Goal: Task Accomplishment & Management: Manage account settings

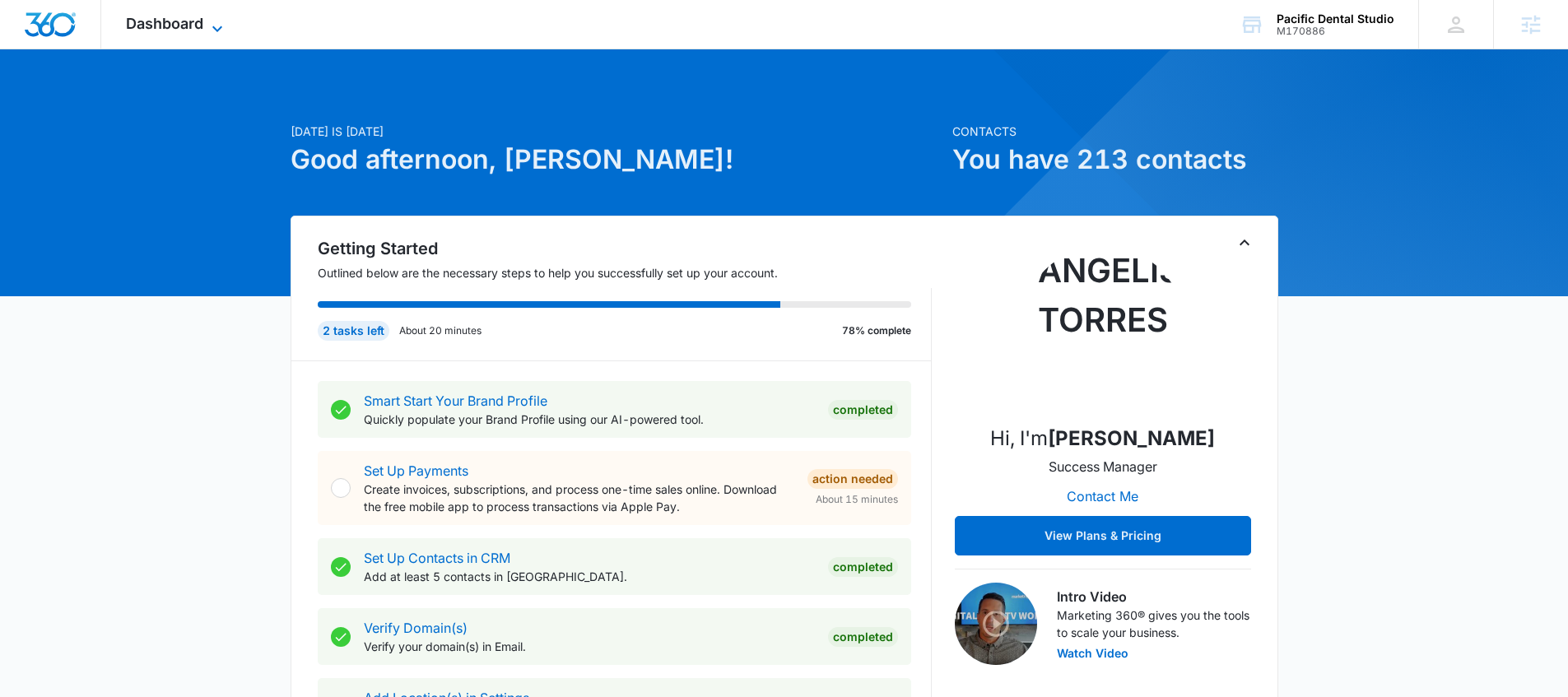
click at [220, 19] on icon at bounding box center [218, 29] width 20 height 20
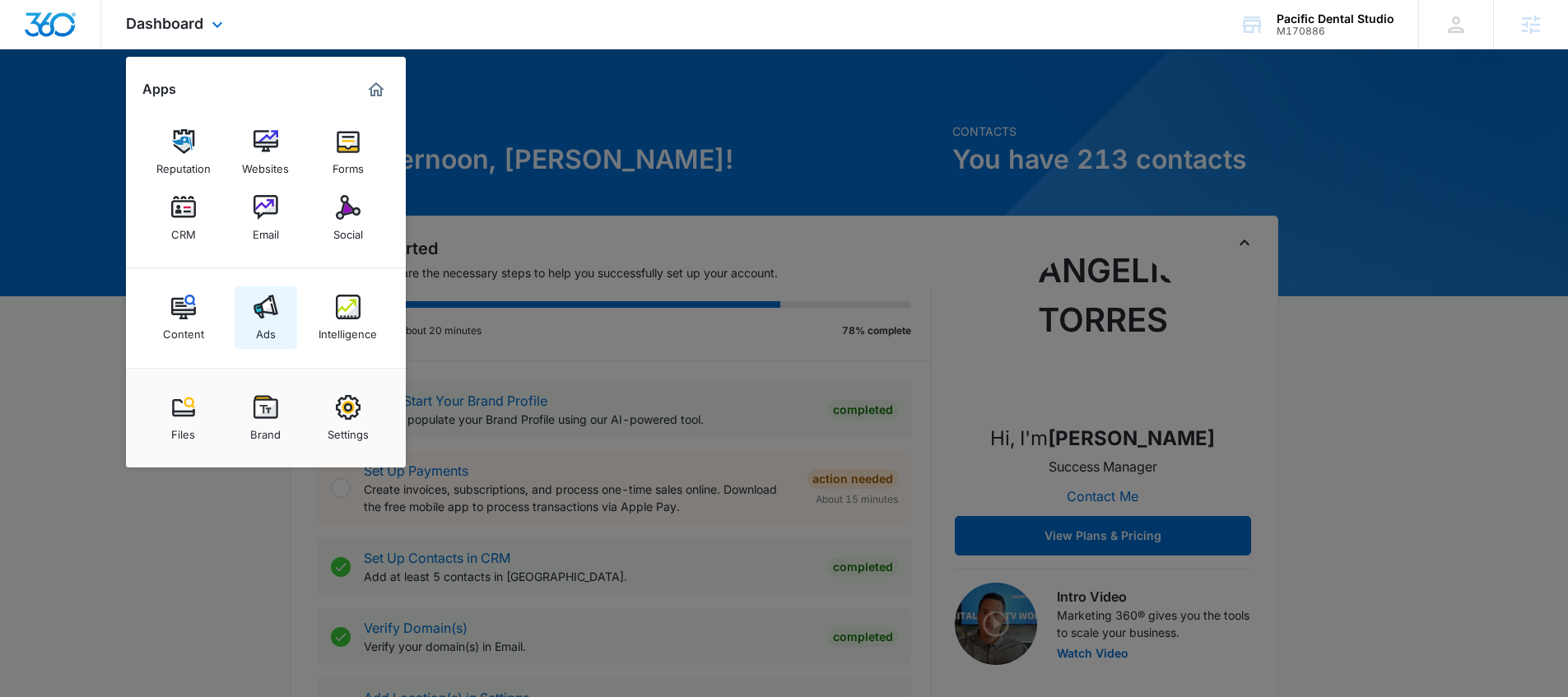
click at [267, 302] on img at bounding box center [265, 307] width 24 height 25
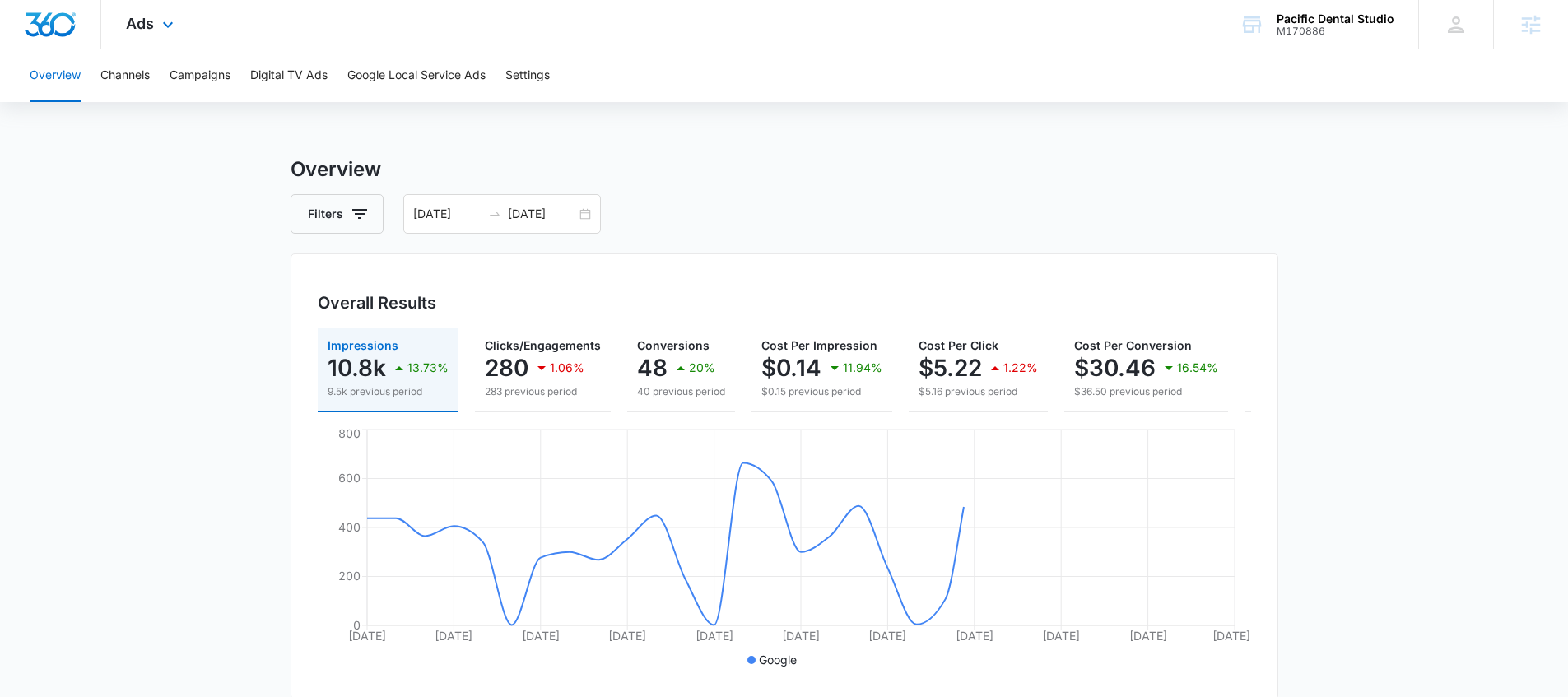
click at [171, 35] on div "Ads Apps Reputation Websites Forms CRM Email Social Content Ads Intelligence Fi…" at bounding box center [152, 25] width 102 height 49
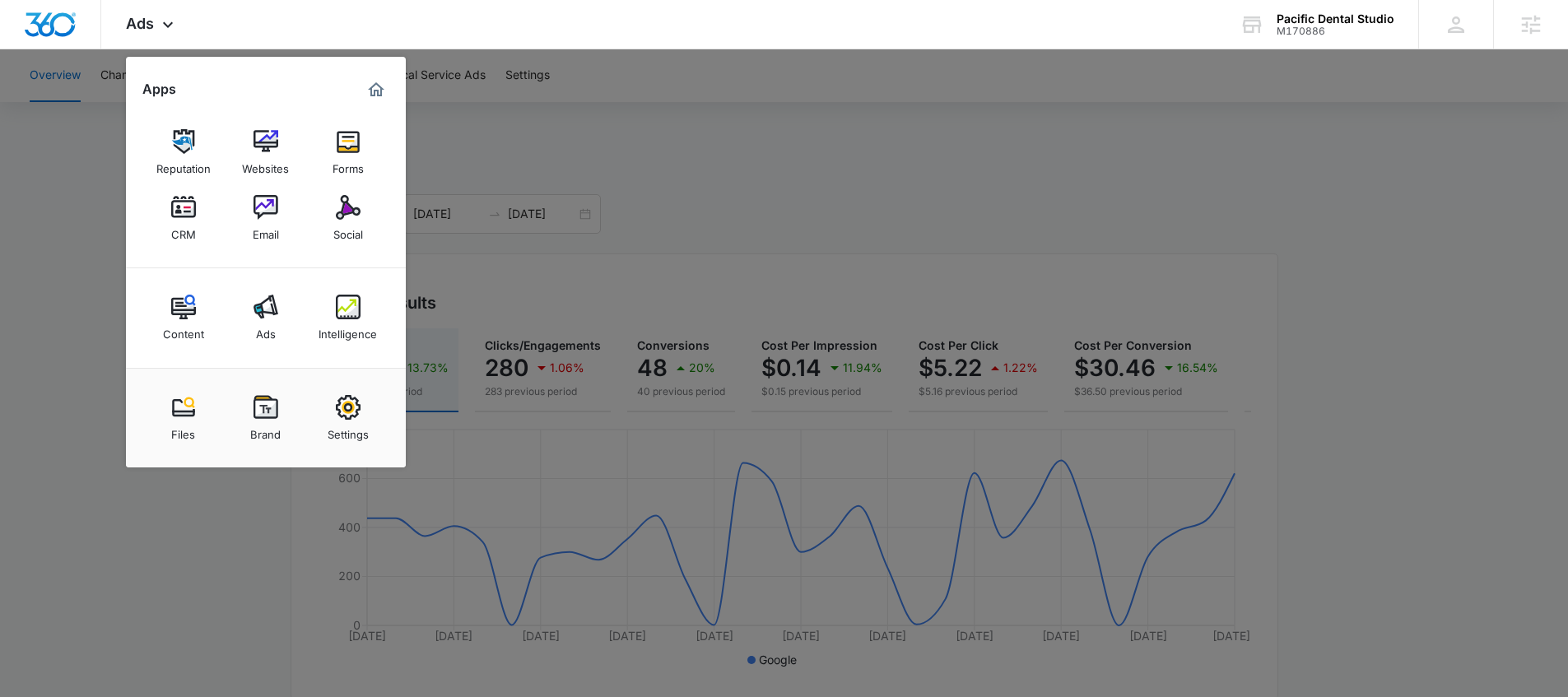
click at [54, 244] on div at bounding box center [784, 348] width 1568 height 697
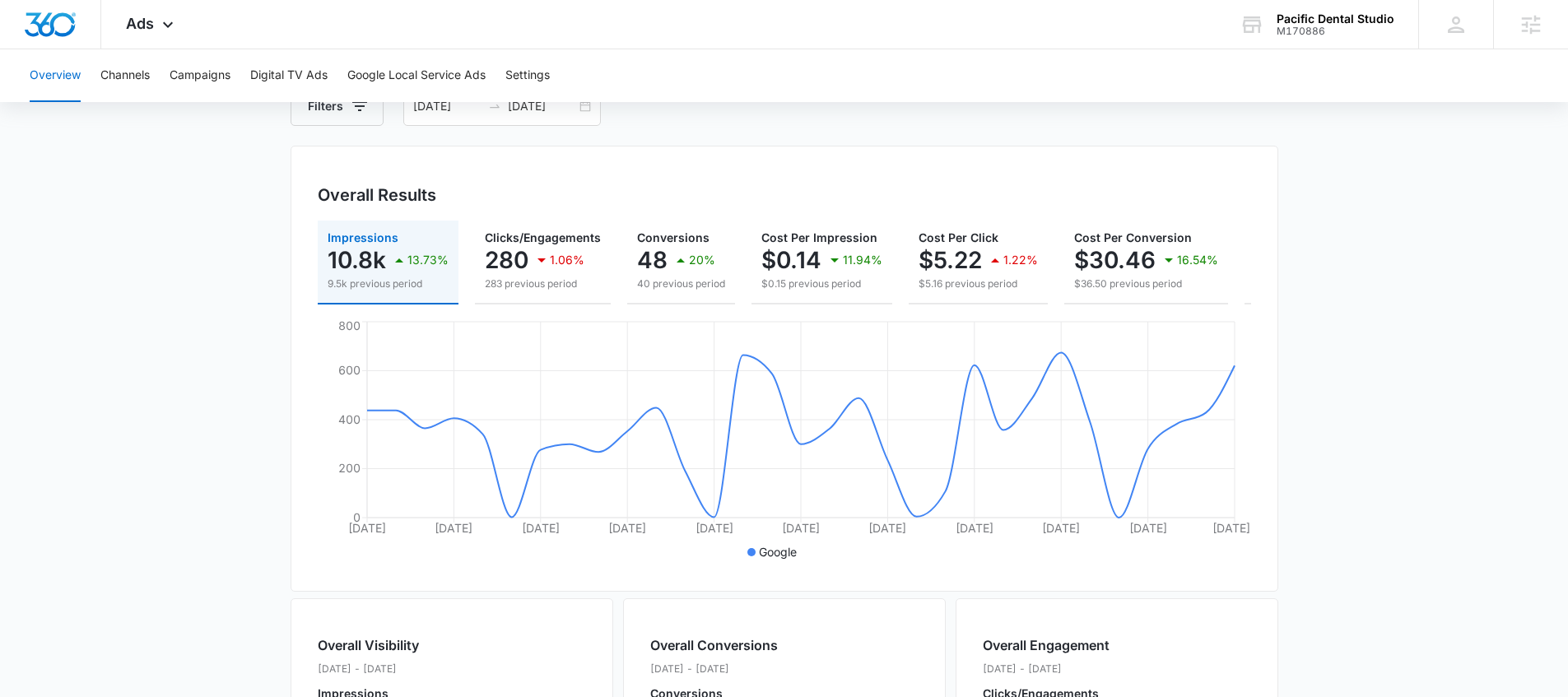
scroll to position [184, 0]
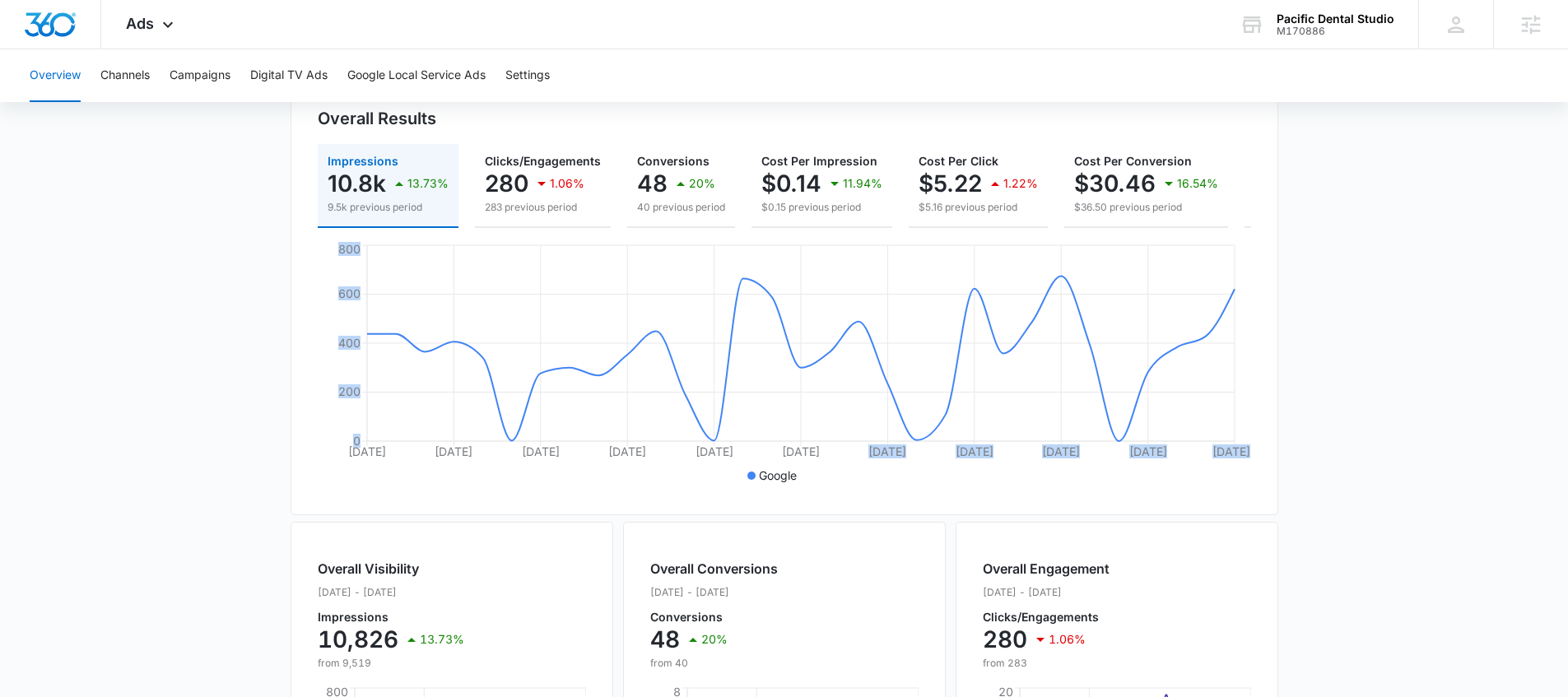
drag, startPoint x: 830, startPoint y: 499, endPoint x: 727, endPoint y: 493, distance: 103.2
click at [727, 488] on div "[DATE] Aug [DATE] Aug [DATE] Aug [DATE] [DATE] [DATE] Sep [DATE] 0 200 400 600 …" at bounding box center [784, 365] width 934 height 247
click at [738, 485] on ul "Google" at bounding box center [776, 476] width 917 height 18
drag, startPoint x: 831, startPoint y: 499, endPoint x: 752, endPoint y: 490, distance: 79.5
click at [752, 488] on div "[DATE] Aug [DATE] Aug [DATE] Aug [DATE] [DATE] [DATE] Sep [DATE] 0 200 400 600 …" at bounding box center [784, 365] width 934 height 247
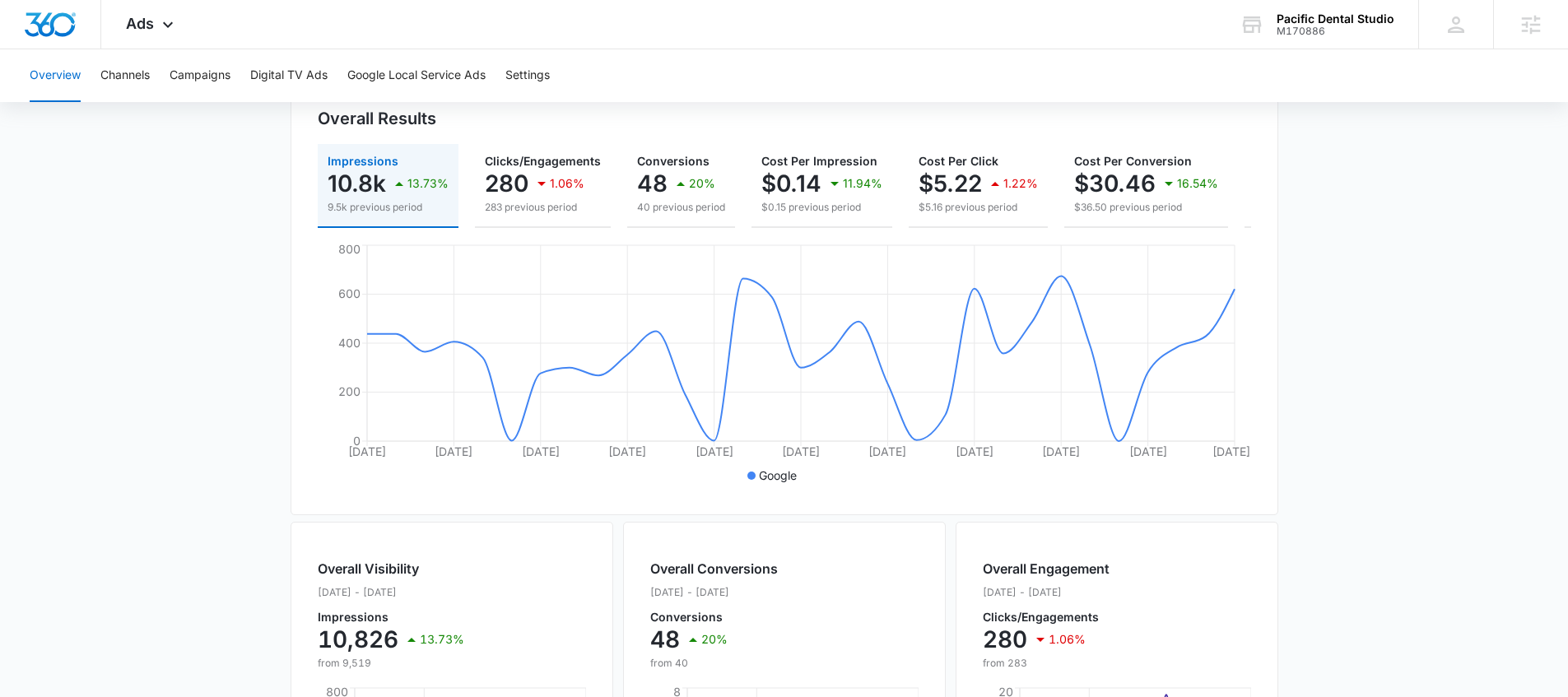
drag, startPoint x: 817, startPoint y: 487, endPoint x: 749, endPoint y: 481, distance: 68.3
click at [749, 482] on ul "Google" at bounding box center [776, 476] width 917 height 18
click at [687, 512] on div "Overall Results Impressions 10.8k 13.73% 9.5k previous period Clicks/Engagement…" at bounding box center [784, 292] width 988 height 447
drag, startPoint x: 764, startPoint y: 240, endPoint x: 879, endPoint y: 244, distance: 115.1
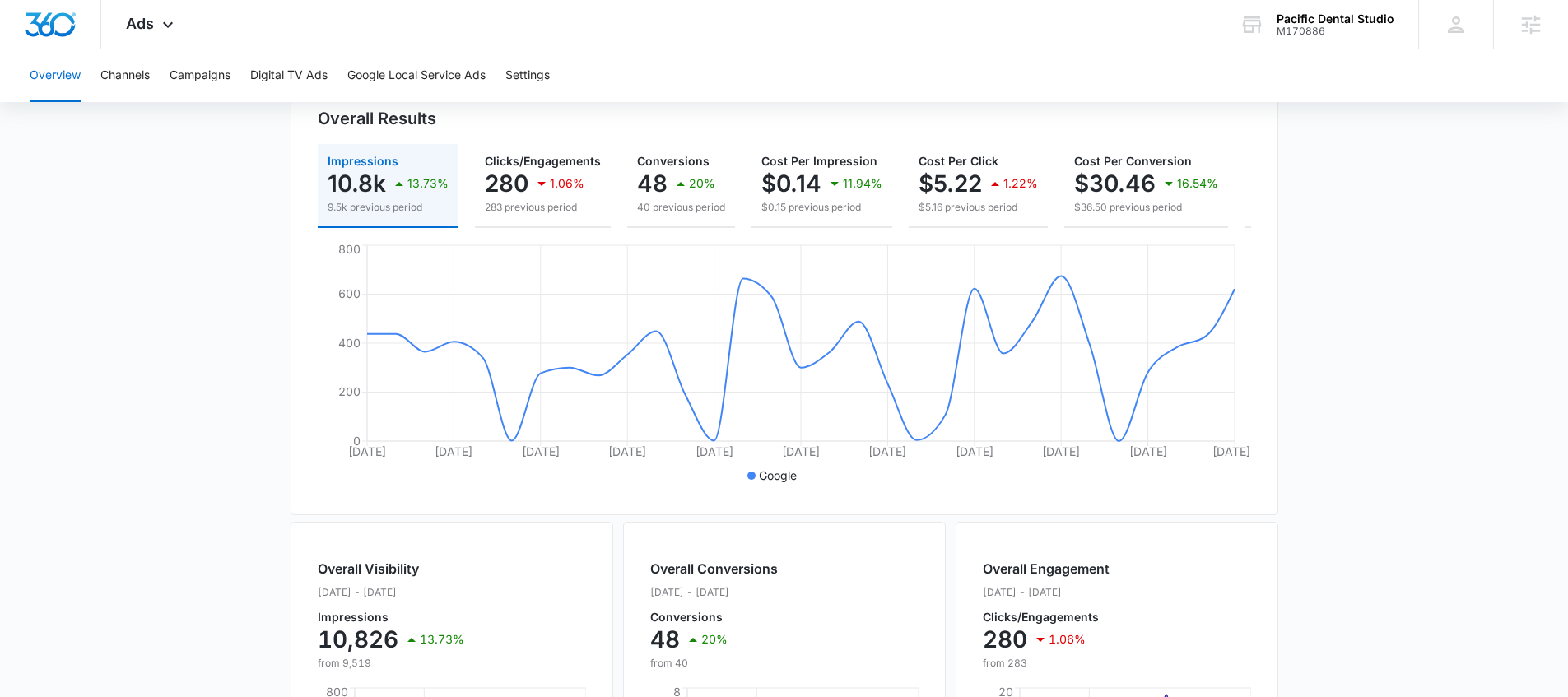
click at [875, 245] on div "Impressions 10.8k 13.73% 9.5k previous period Clicks/Engagements 280 1.06% 283 …" at bounding box center [784, 316] width 934 height 344
click at [886, 243] on div "Impressions 10.8k 13.73% 9.5k previous period Clicks/Engagements 280 1.06% 283 …" at bounding box center [784, 316] width 934 height 344
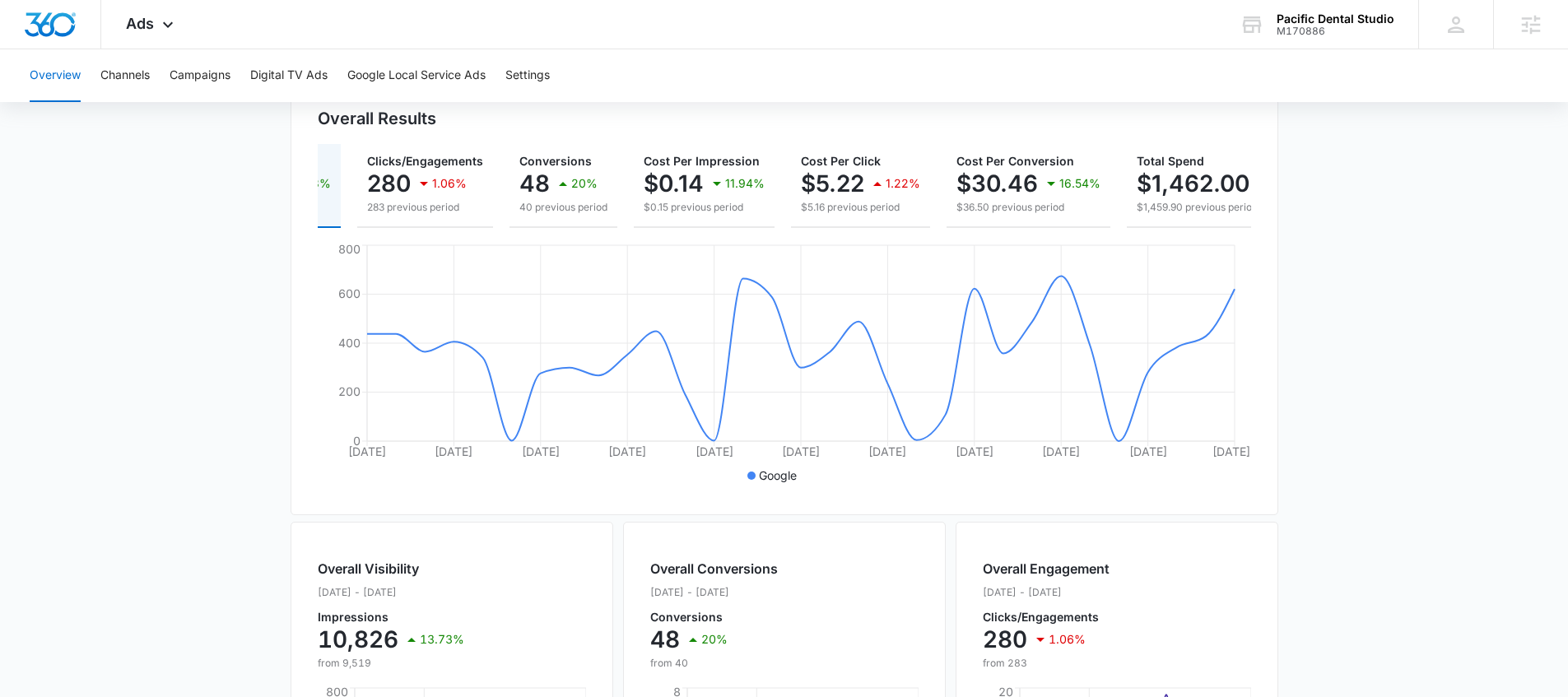
scroll to position [0, 186]
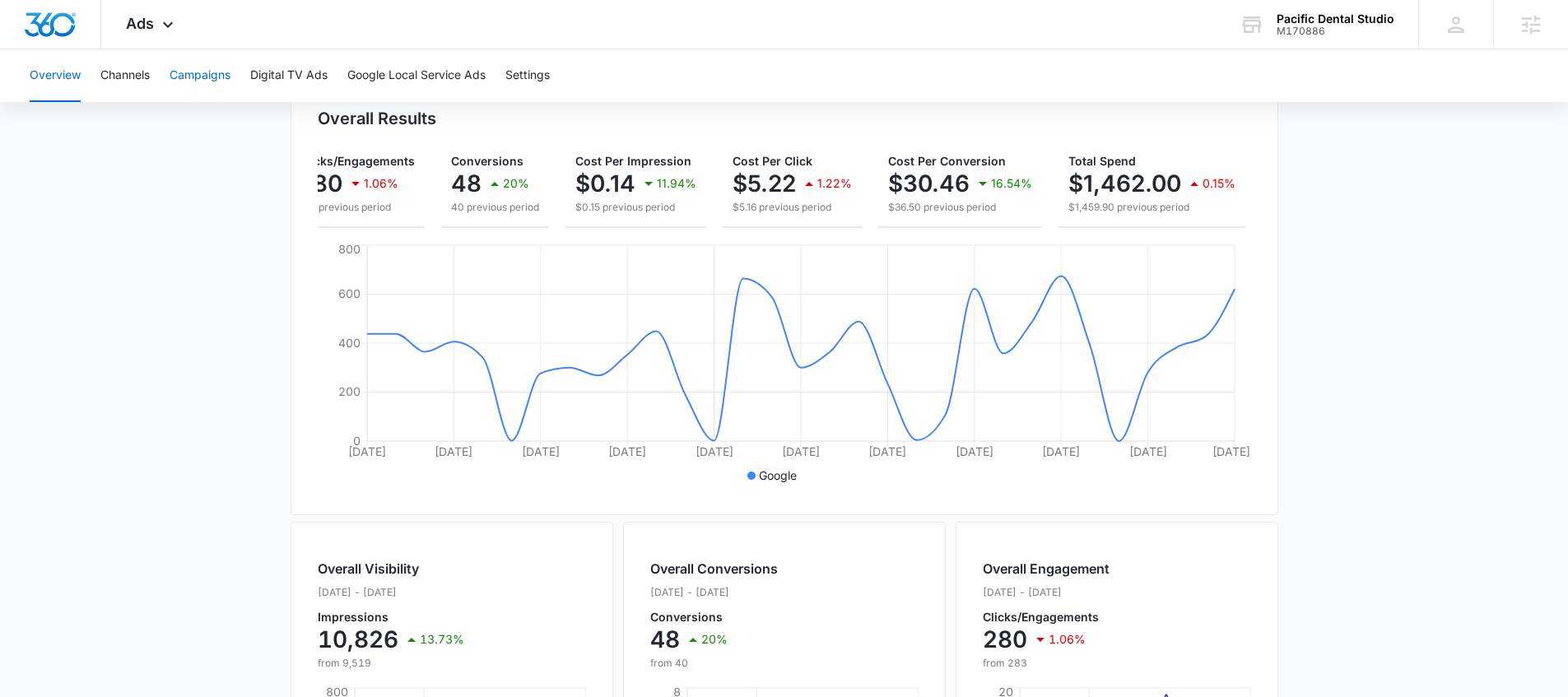
click at [209, 77] on button "Campaigns" at bounding box center [200, 75] width 61 height 53
